Goal: Check status: Check status

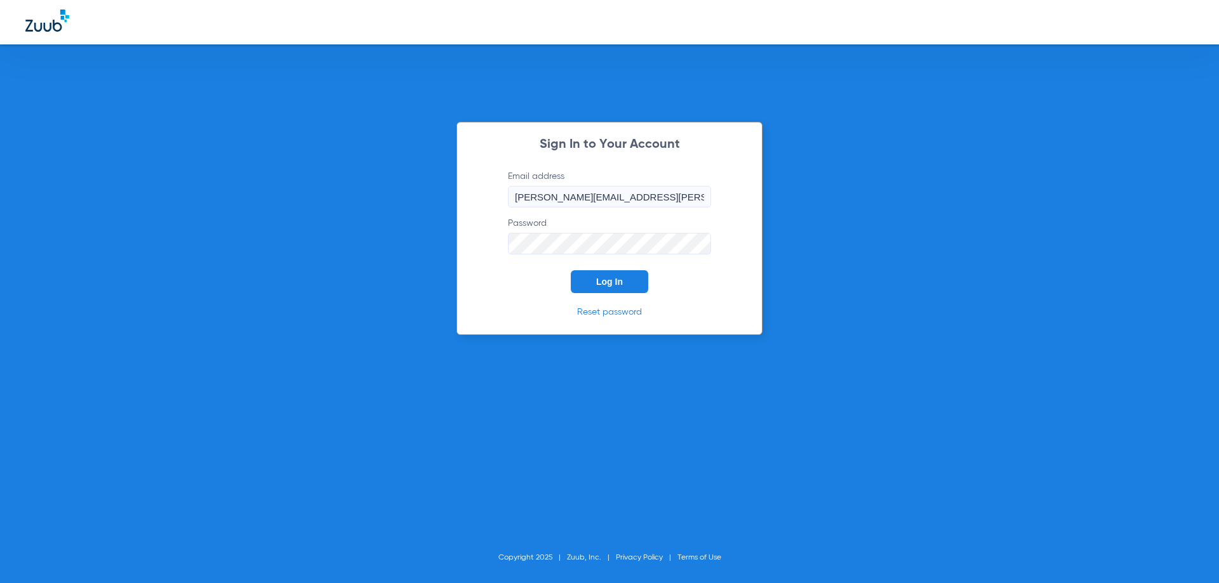
click at [608, 277] on span "Log In" at bounding box center [609, 282] width 27 height 10
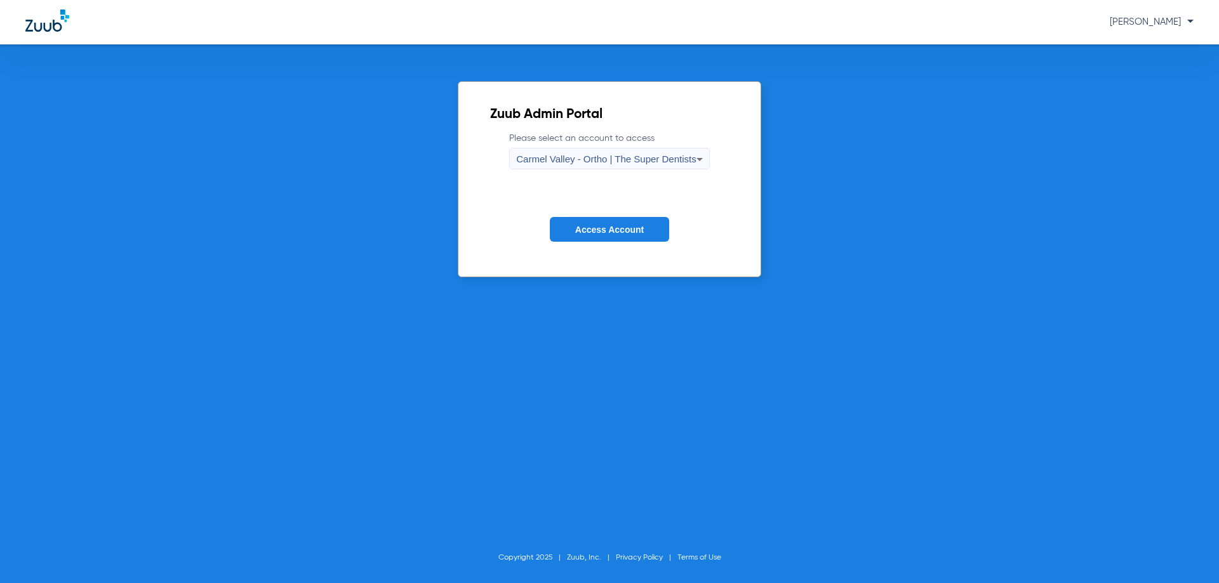
click at [696, 161] on icon at bounding box center [699, 159] width 15 height 15
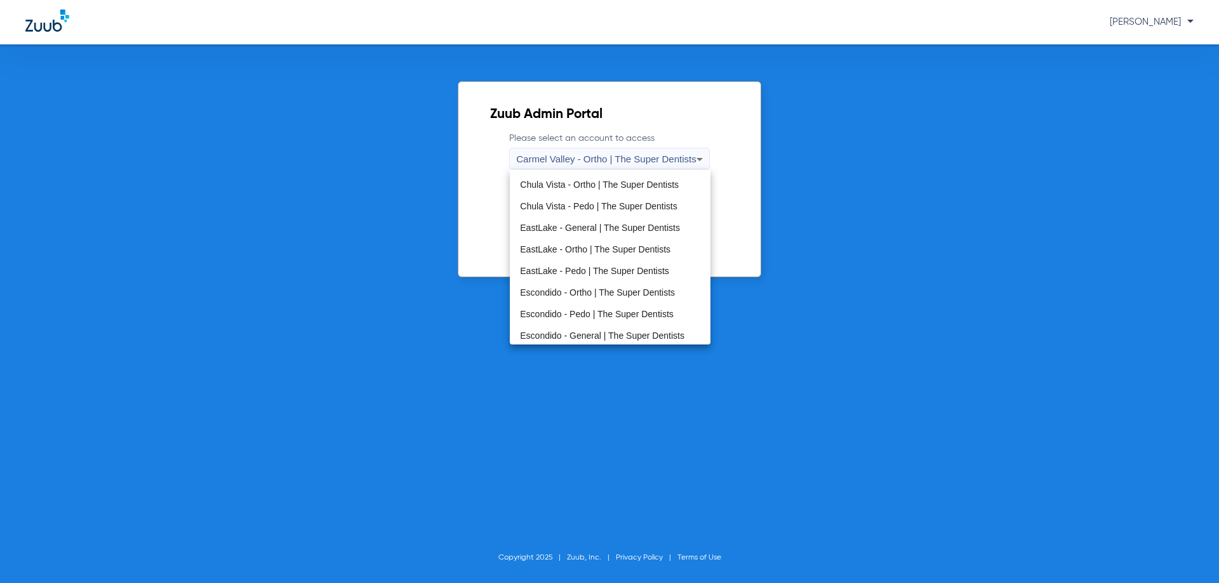
scroll to position [49, 0]
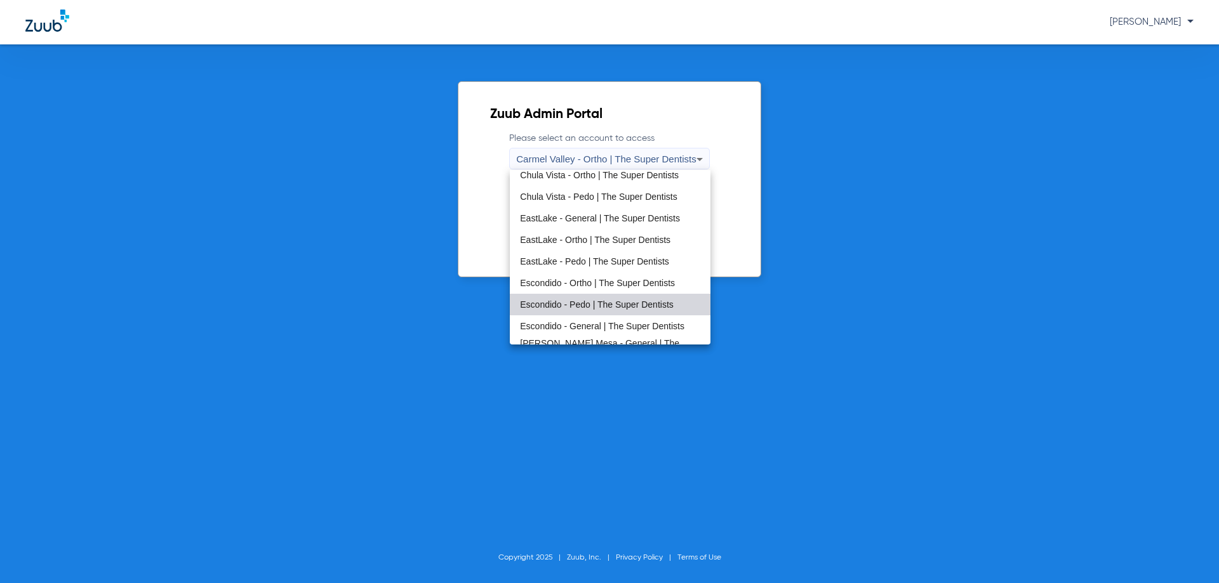
click at [640, 298] on mat-option "Escondido - Pedo | The Super Dentists" at bounding box center [610, 305] width 200 height 22
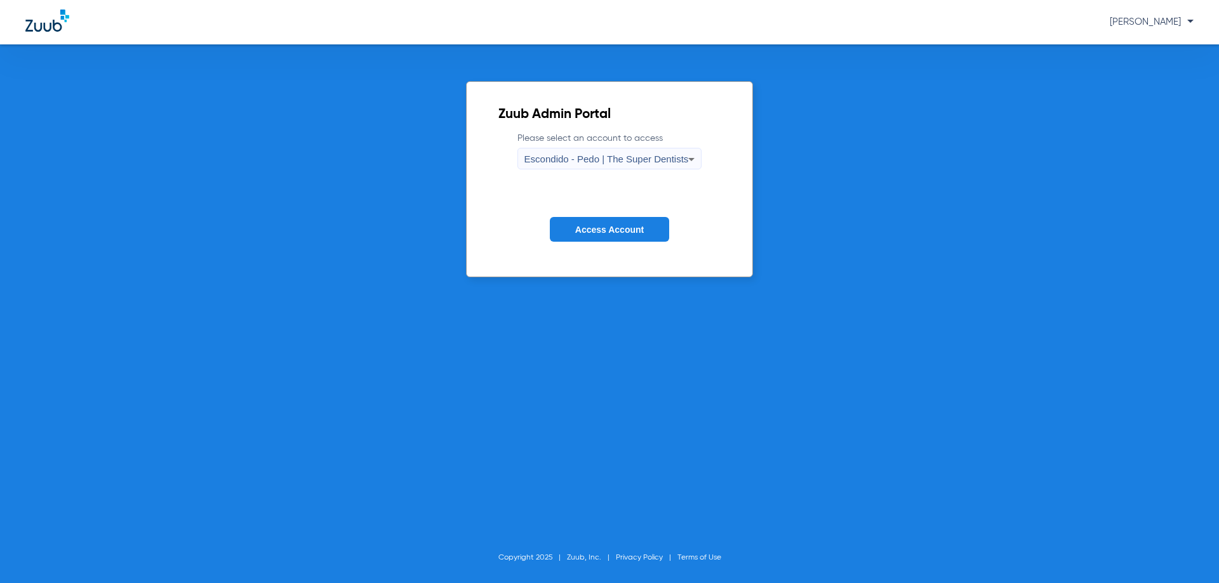
click at [629, 232] on span "Access Account" at bounding box center [609, 230] width 69 height 10
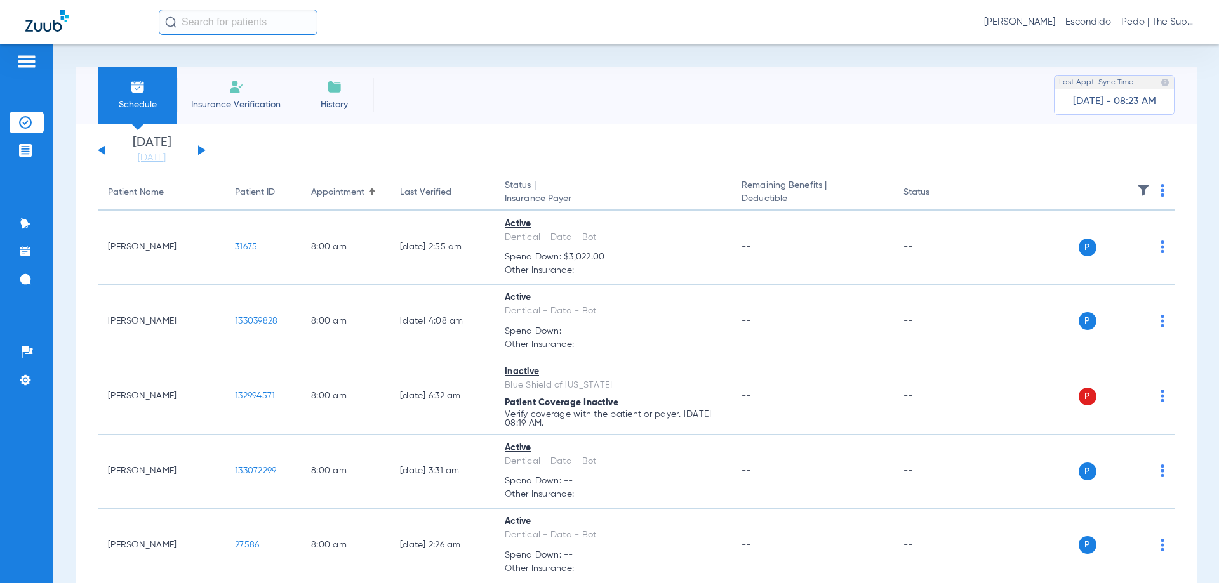
click at [266, 29] on input "text" at bounding box center [238, 22] width 159 height 25
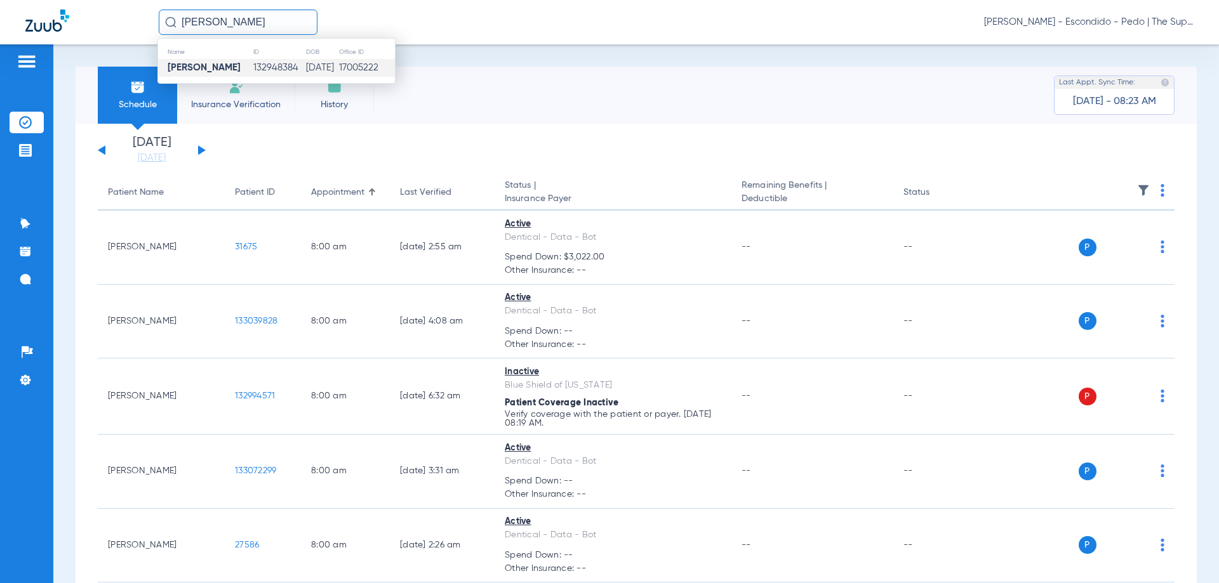
type input "[PERSON_NAME]"
click at [344, 68] on td "17005222" at bounding box center [366, 68] width 56 height 18
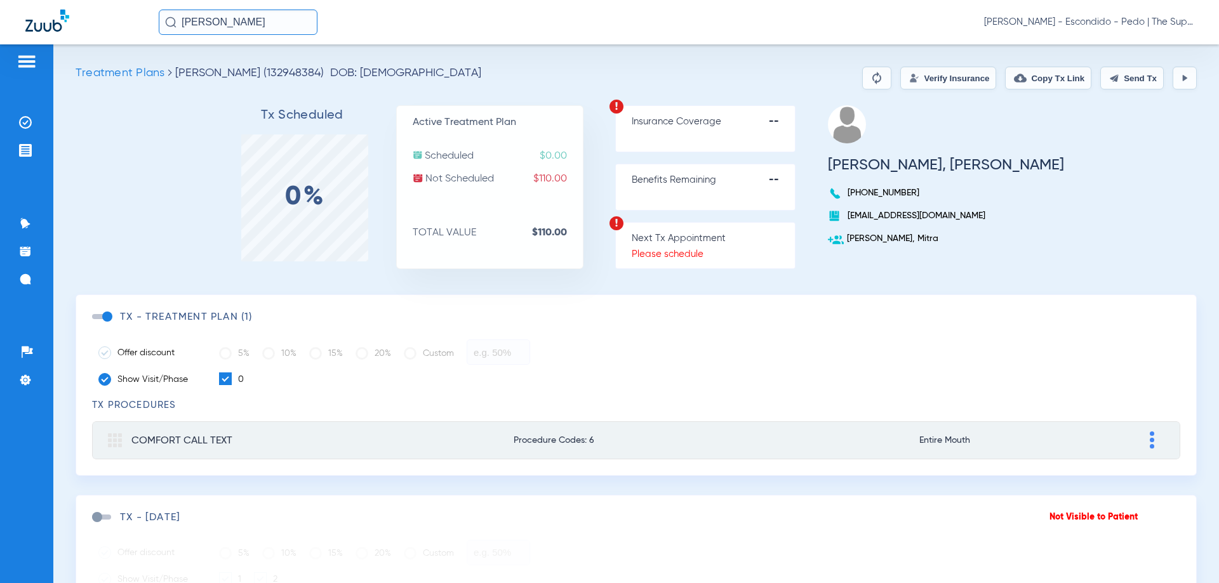
click at [931, 83] on button "Verify Insurance" at bounding box center [948, 78] width 96 height 23
